Goal: Task Accomplishment & Management: Manage account settings

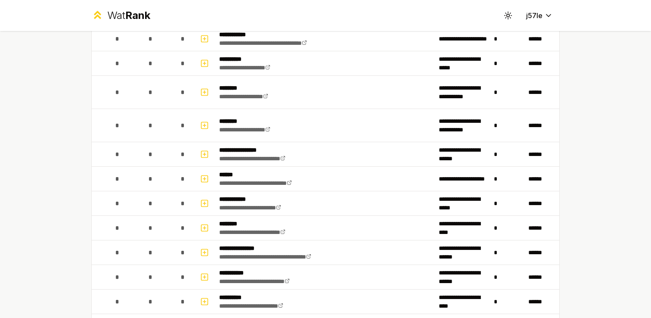
scroll to position [496, 0]
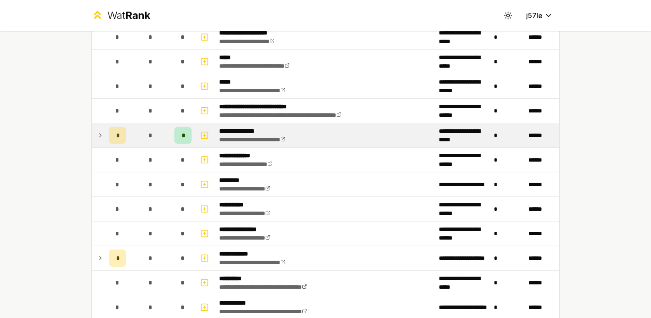
click at [99, 132] on icon at bounding box center [100, 135] width 7 height 10
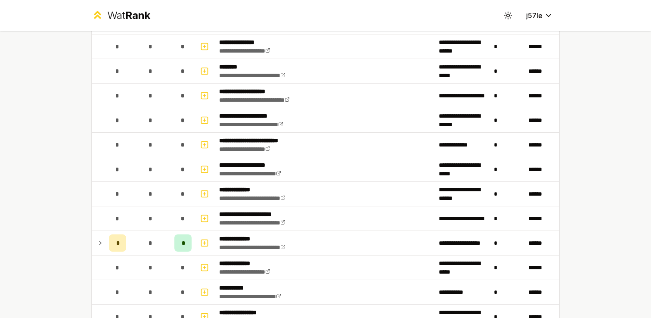
scroll to position [0, 0]
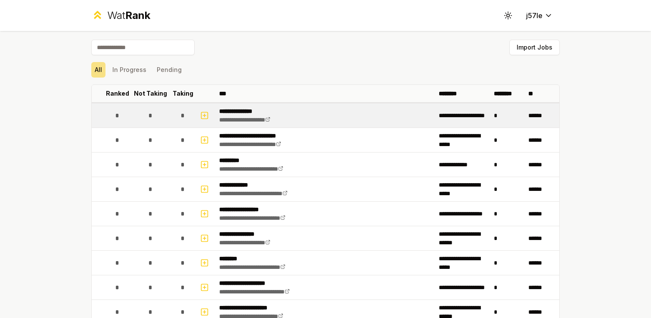
click at [208, 122] on button "button" at bounding box center [205, 116] width 12 height 14
select select
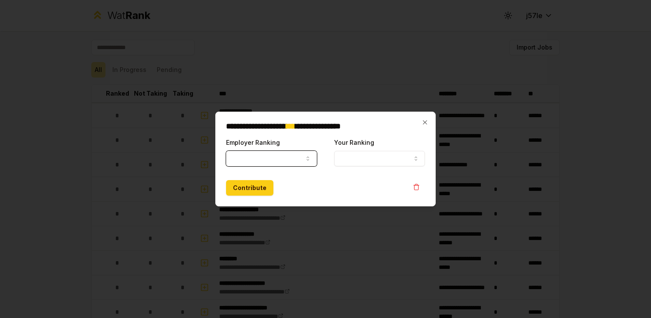
click at [308, 159] on icon "button" at bounding box center [308, 158] width 7 height 7
click at [360, 159] on button "Your Ranking" at bounding box center [379, 159] width 91 height 16
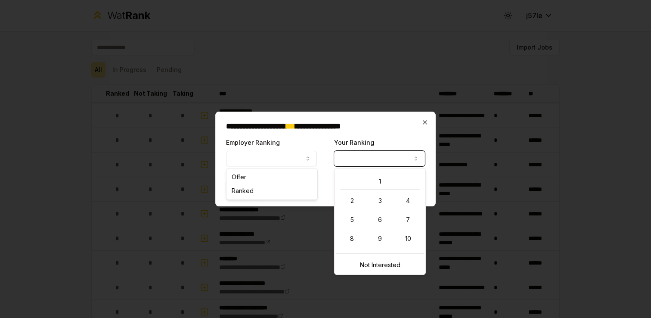
click at [426, 119] on icon "button" at bounding box center [425, 122] width 7 height 7
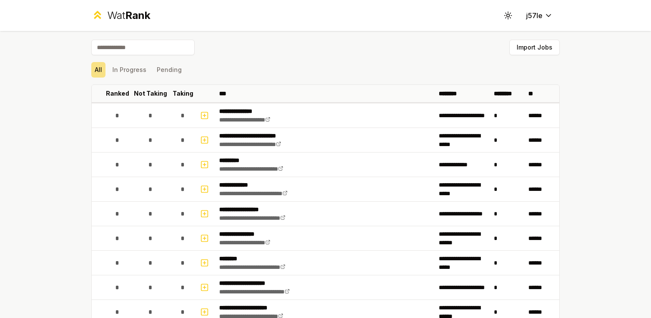
click at [386, 61] on html "**********" at bounding box center [325, 159] width 651 height 318
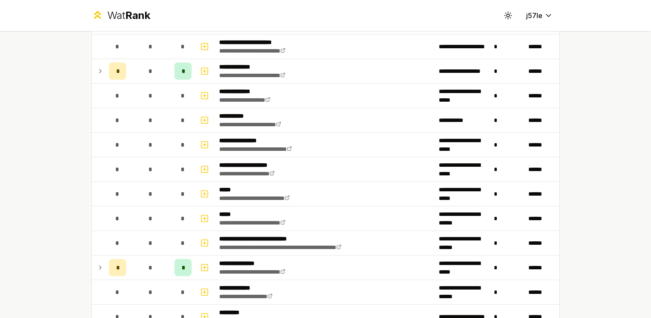
scroll to position [363, 0]
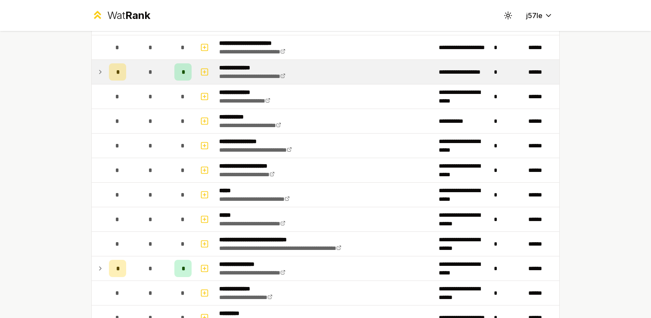
click at [93, 75] on td at bounding box center [99, 72] width 14 height 24
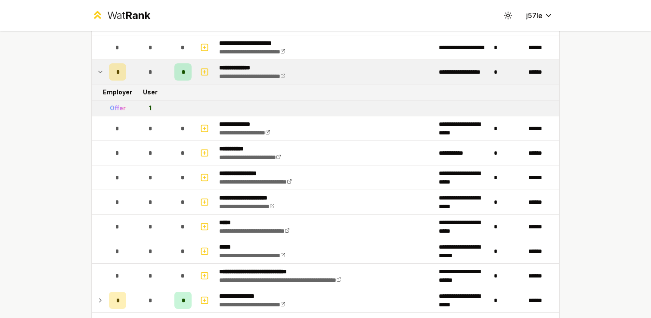
click at [98, 73] on icon at bounding box center [100, 72] width 7 height 10
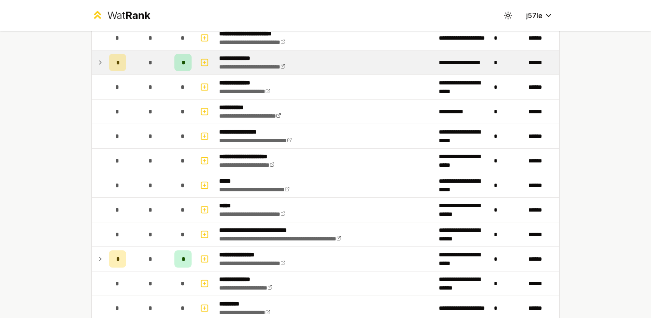
scroll to position [366, 0]
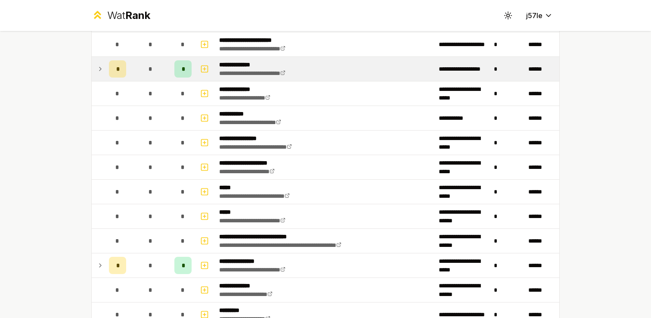
click at [107, 74] on td "*" at bounding box center [118, 69] width 24 height 24
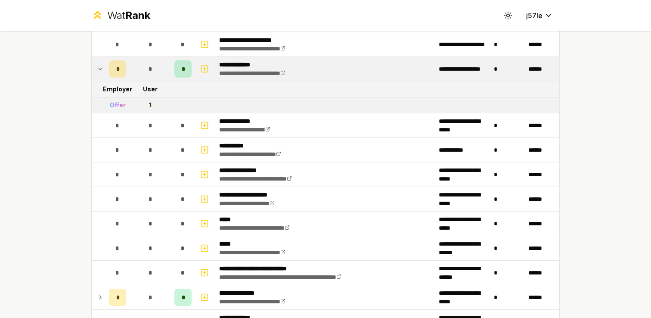
click at [122, 103] on div "Offer" at bounding box center [118, 105] width 16 height 9
click at [135, 106] on td "1" at bounding box center [150, 105] width 41 height 16
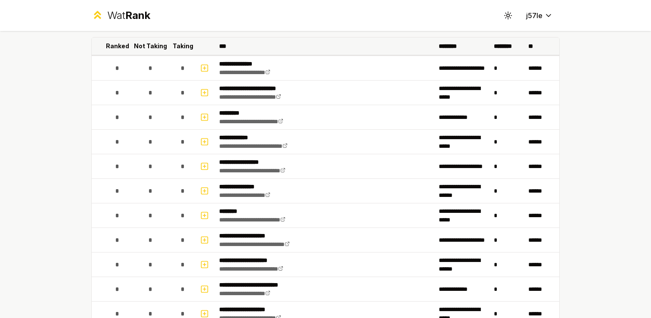
scroll to position [67, 0]
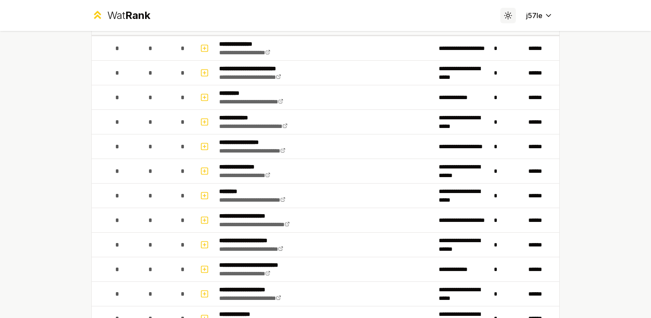
click at [512, 16] on icon at bounding box center [508, 15] width 8 height 8
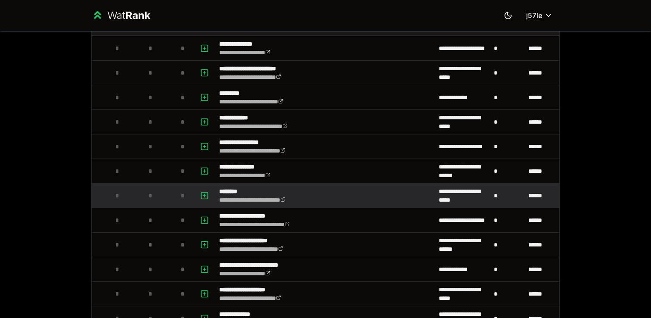
scroll to position [0, 0]
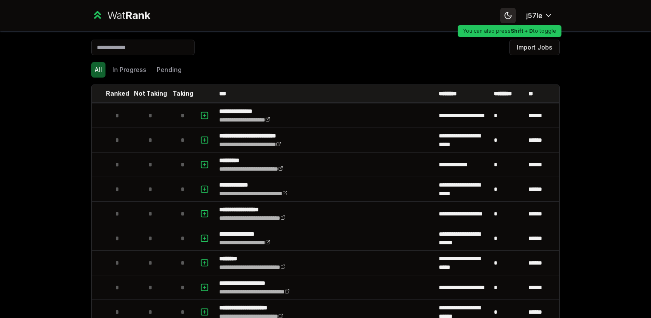
click at [511, 16] on icon at bounding box center [508, 15] width 6 height 6
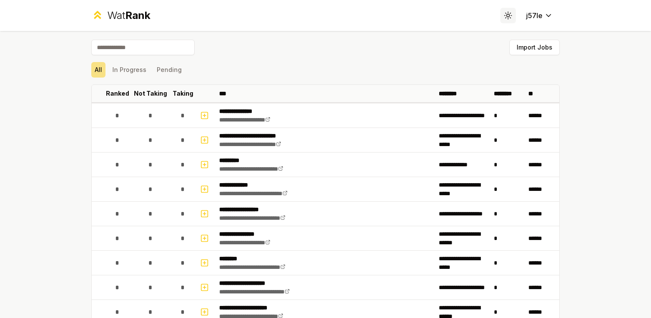
click at [510, 16] on circle at bounding box center [508, 15] width 3 height 3
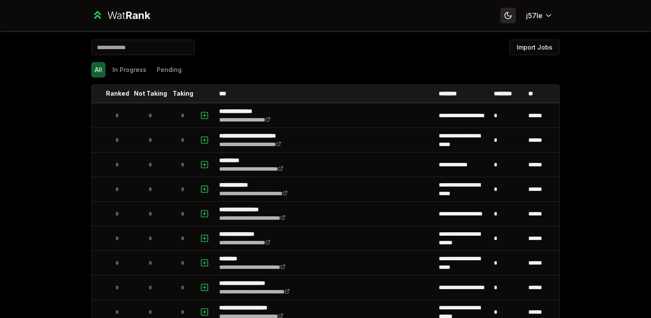
click at [510, 16] on icon at bounding box center [508, 15] width 6 height 6
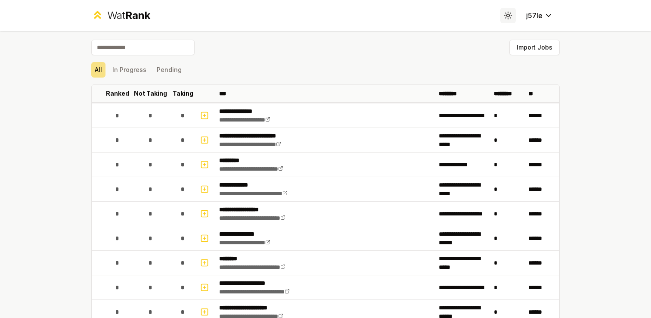
click at [510, 16] on circle at bounding box center [508, 15] width 3 height 3
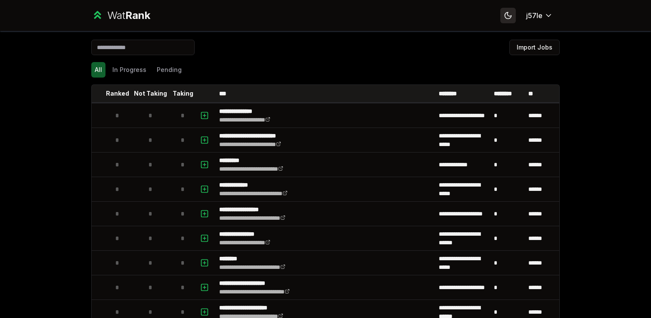
click at [510, 16] on icon at bounding box center [508, 15] width 6 height 6
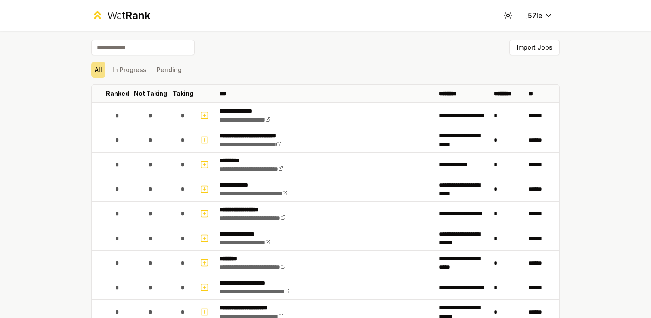
click at [506, 19] on icon at bounding box center [508, 15] width 8 height 8
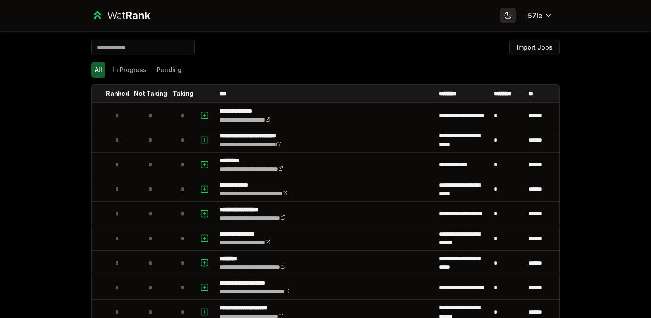
click at [506, 19] on icon at bounding box center [508, 15] width 8 height 8
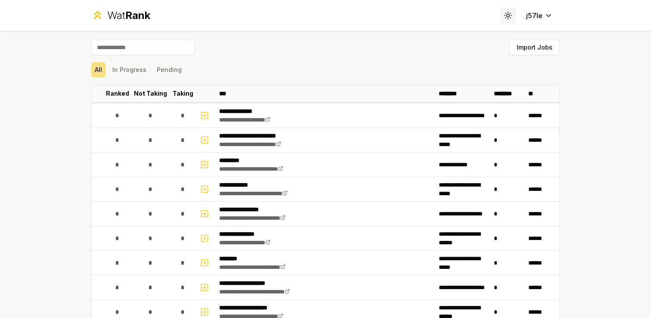
click at [506, 19] on icon at bounding box center [508, 15] width 8 height 8
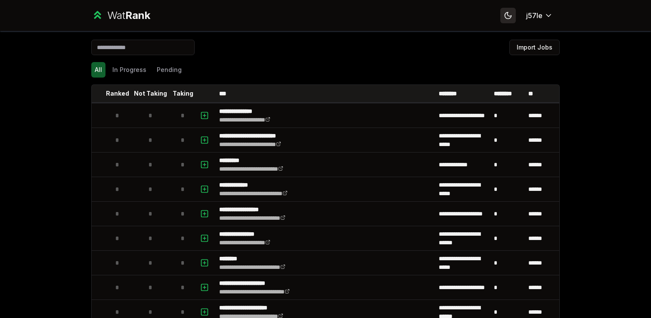
click at [506, 19] on icon at bounding box center [508, 15] width 8 height 8
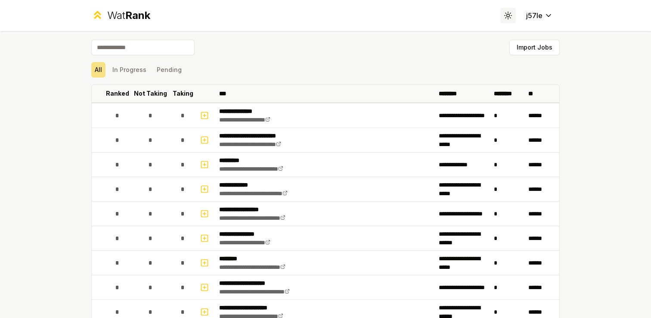
click at [506, 19] on icon at bounding box center [508, 15] width 8 height 8
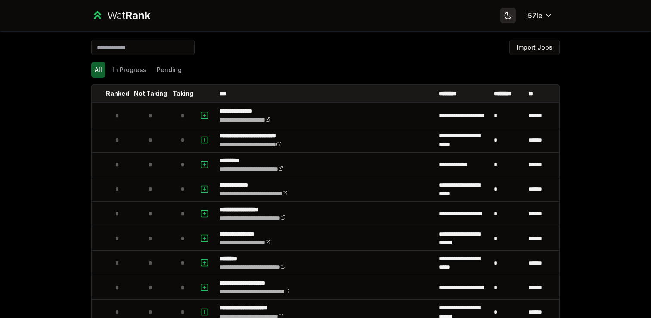
click at [506, 19] on icon at bounding box center [508, 15] width 8 height 8
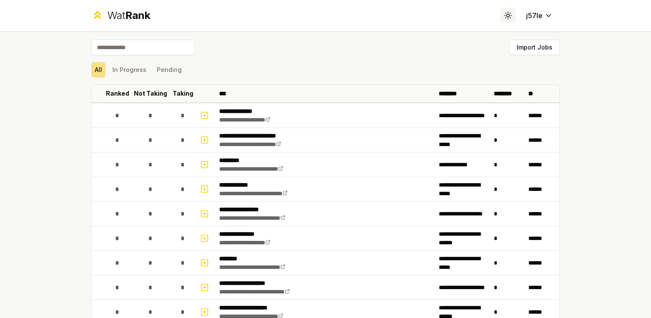
click at [506, 19] on icon at bounding box center [508, 15] width 8 height 8
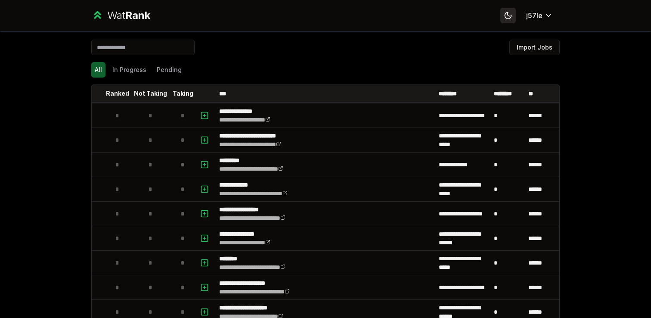
click at [506, 19] on icon at bounding box center [508, 15] width 8 height 8
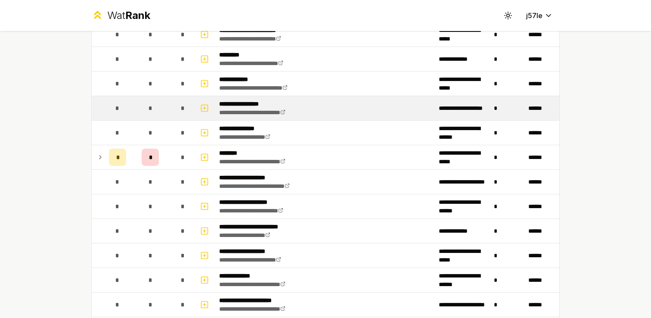
scroll to position [70, 0]
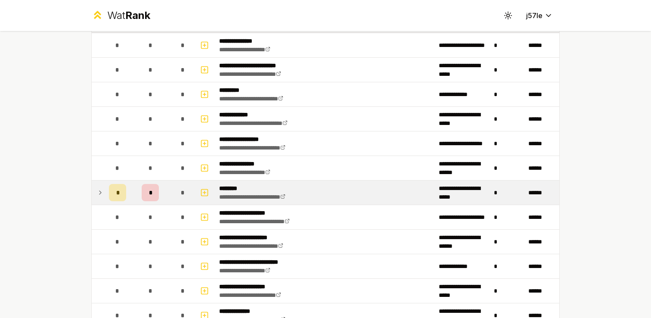
click at [97, 196] on icon at bounding box center [100, 192] width 7 height 10
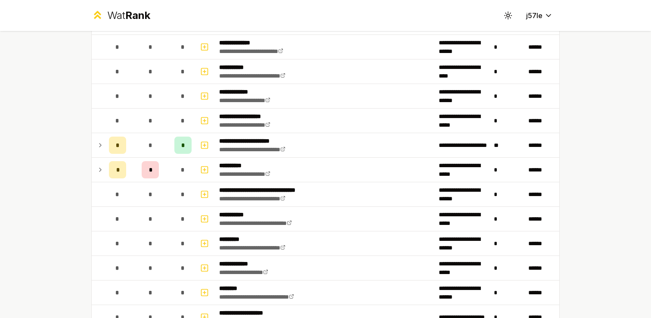
scroll to position [1224, 0]
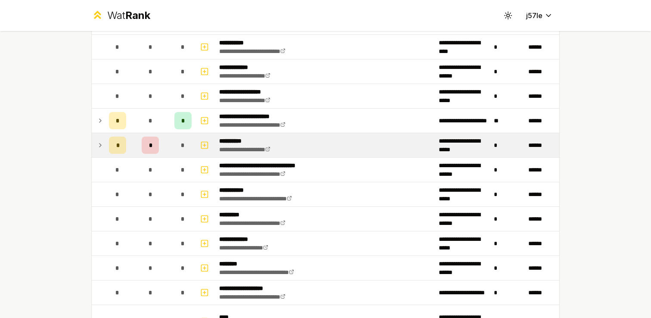
click at [93, 140] on td at bounding box center [99, 145] width 14 height 24
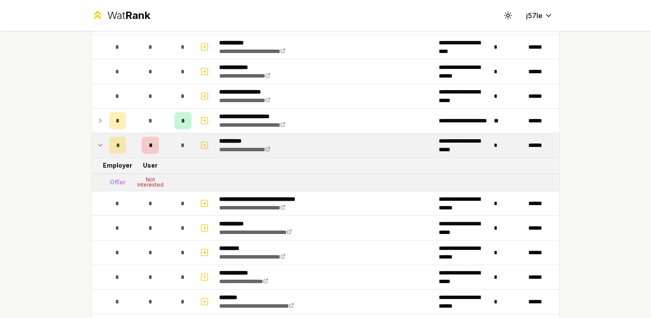
click at [98, 146] on icon at bounding box center [100, 145] width 7 height 10
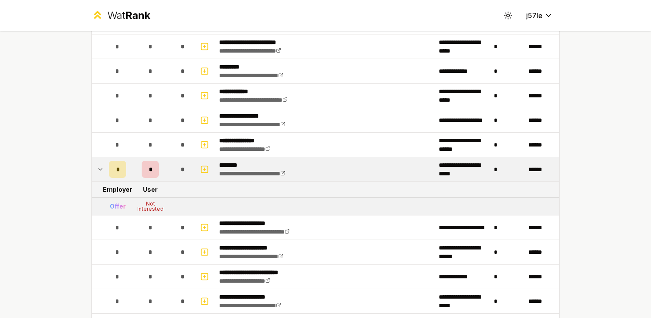
scroll to position [81, 0]
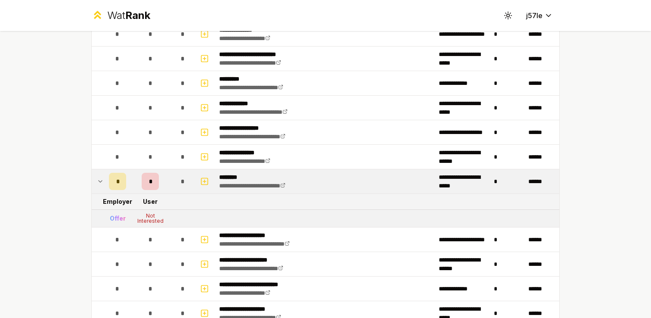
click at [100, 190] on td at bounding box center [99, 181] width 14 height 24
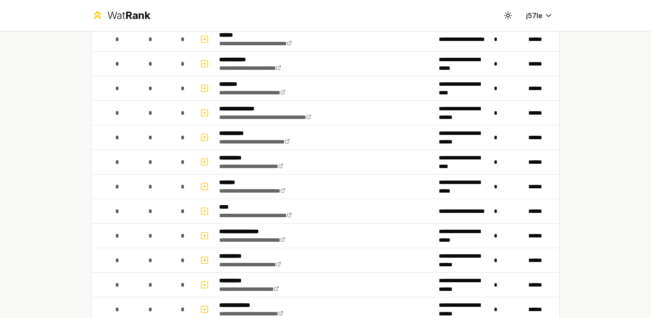
scroll to position [913, 0]
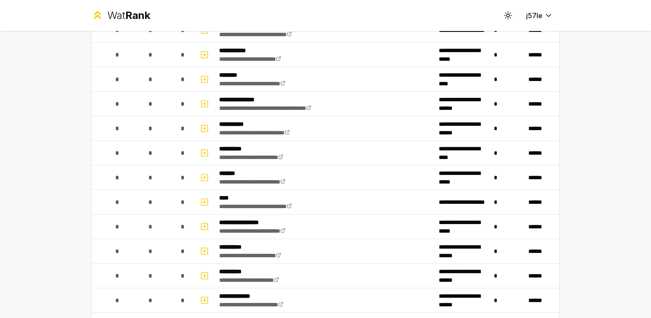
click at [576, 99] on div "**********" at bounding box center [325, 159] width 651 height 318
